Goal: Check status

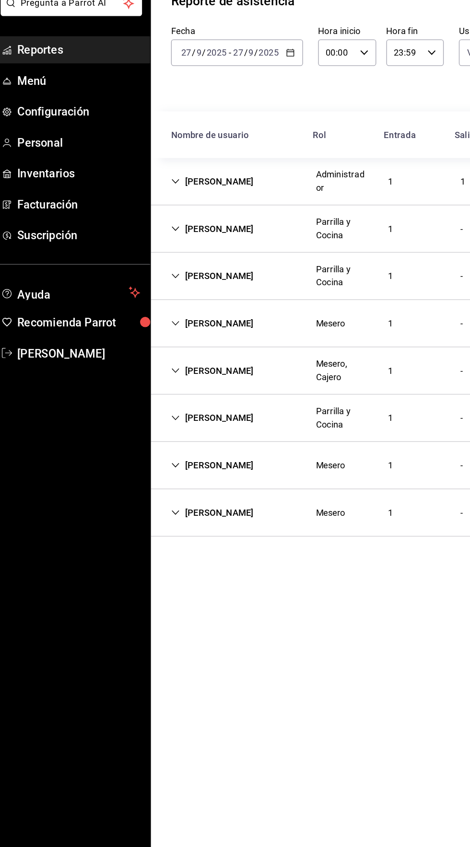
click at [38, 104] on span "Reportes" at bounding box center [69, 103] width 93 height 13
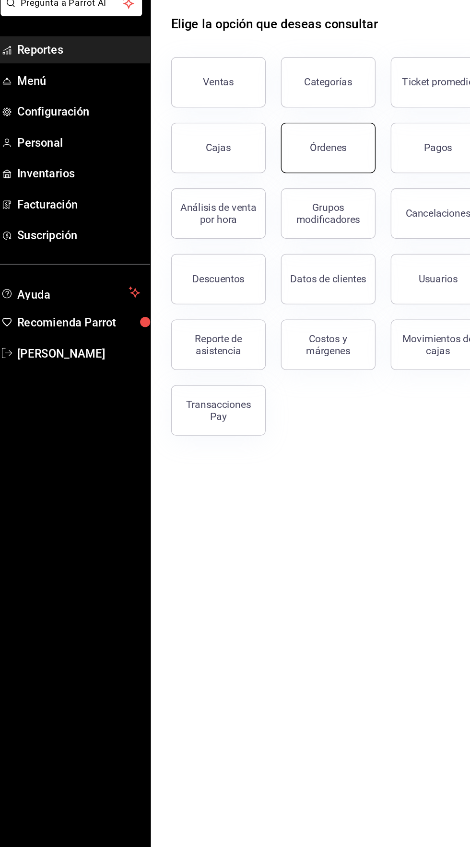
click at [265, 172] on button "Órdenes" at bounding box center [259, 178] width 72 height 38
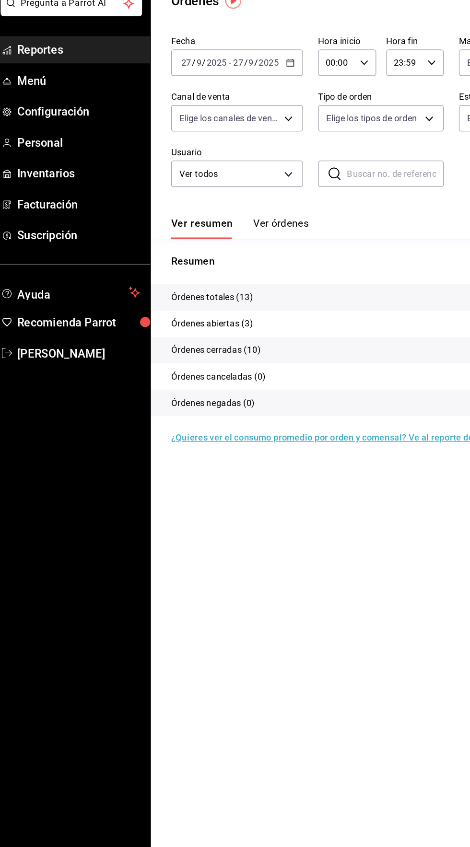
click at [270, 111] on input "00:00" at bounding box center [266, 113] width 28 height 19
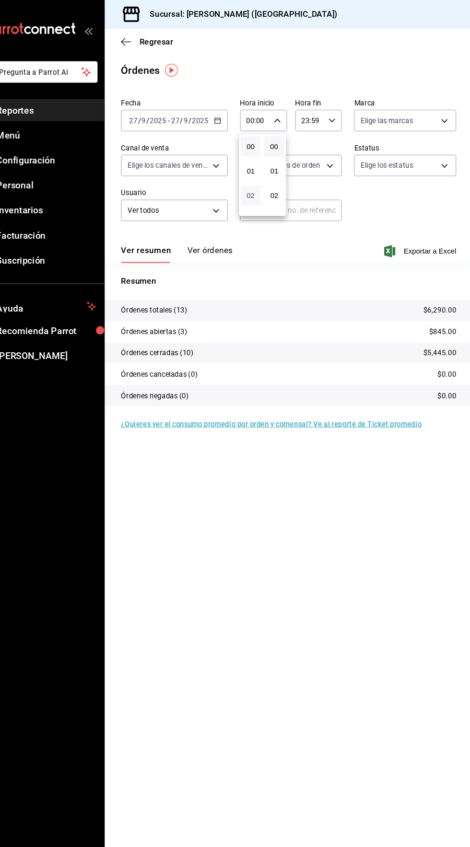
click at [261, 184] on span "02" at bounding box center [261, 184] width 7 height 8
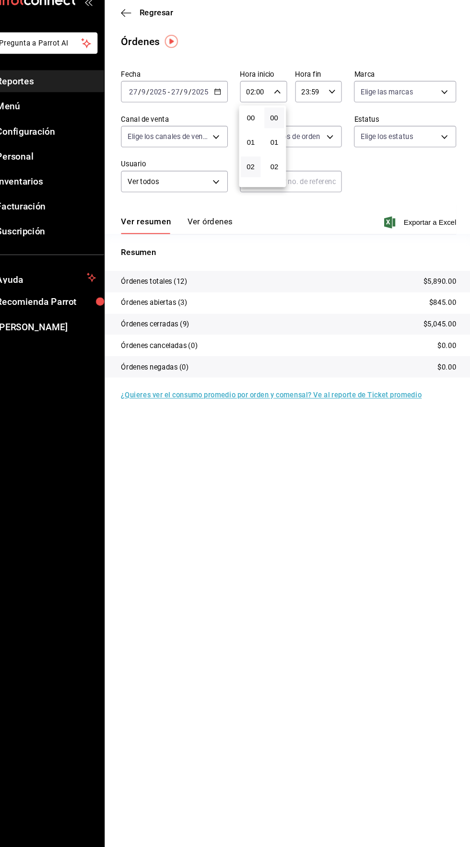
click at [282, 118] on div at bounding box center [235, 423] width 470 height 847
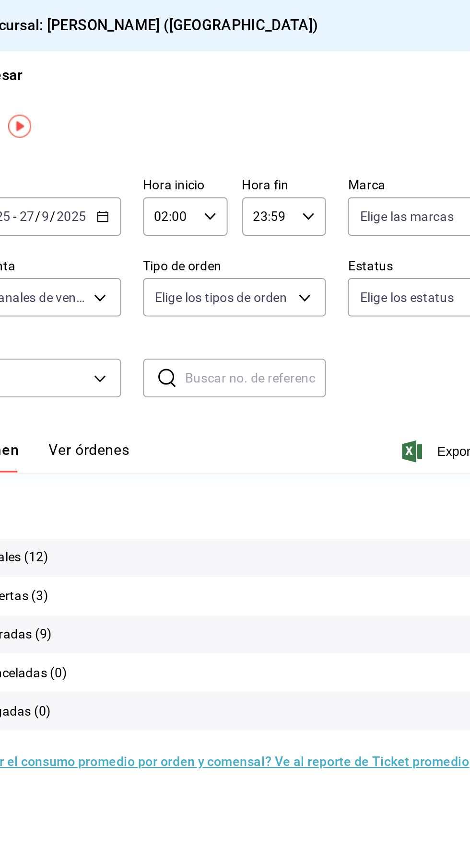
click at [269, 112] on input "02:00" at bounding box center [266, 113] width 28 height 19
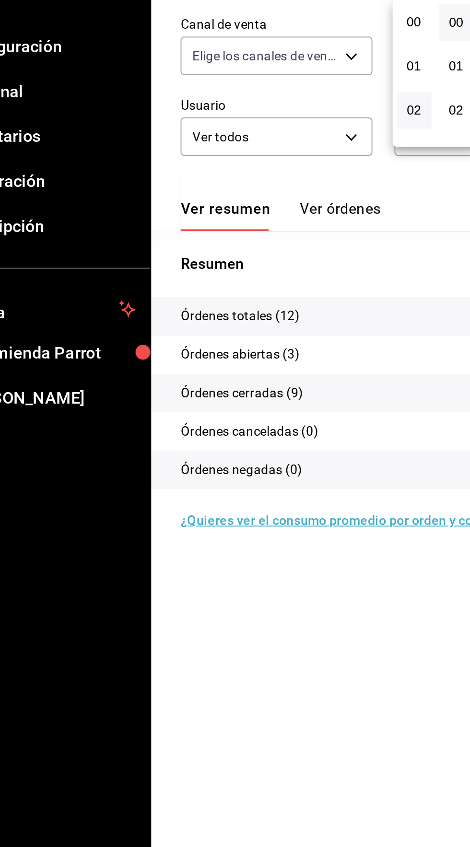
scroll to position [46, 0]
click at [264, 183] on span "04" at bounding box center [261, 183] width 7 height 8
type input "04:00"
